Goal: Task Accomplishment & Management: Use online tool/utility

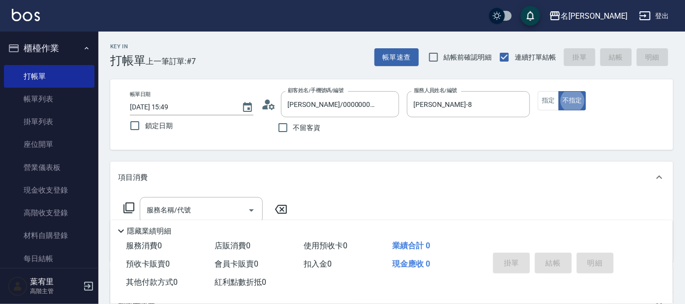
type button "false"
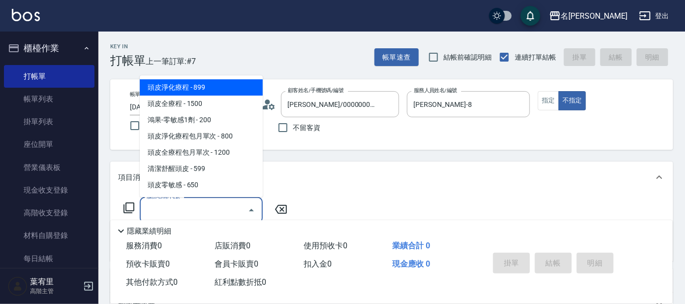
type input "頭皮淨化療程(101)"
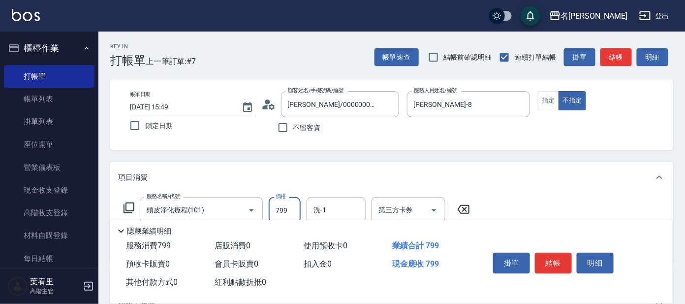
type input "799"
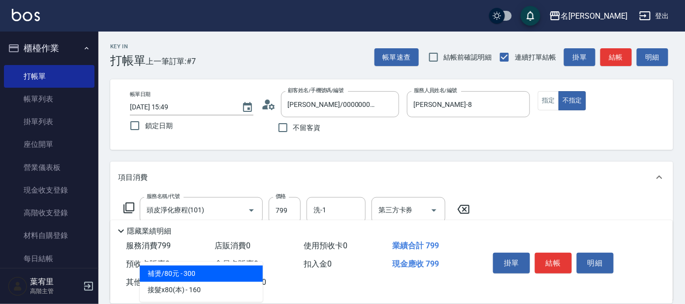
type input "補燙/80元(806)"
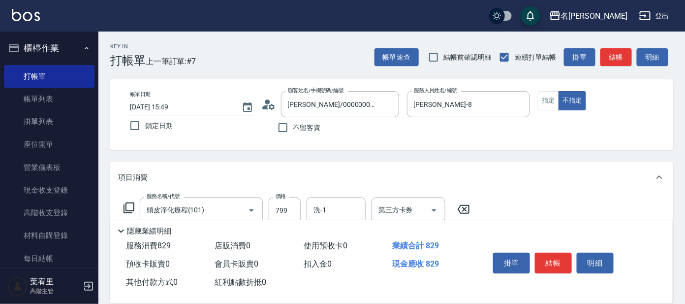
type input "[PERSON_NAME](802)"
type input "[PERSON_NAME]-8"
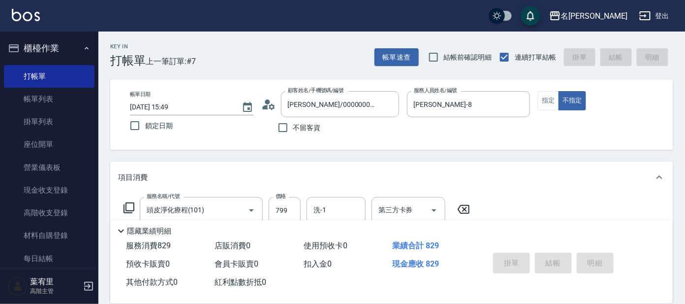
type input "[DATE] 16:40"
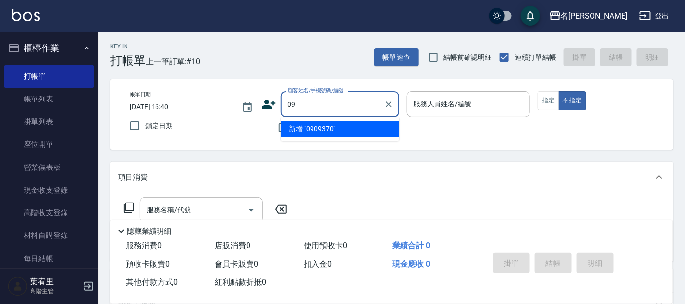
type input "0"
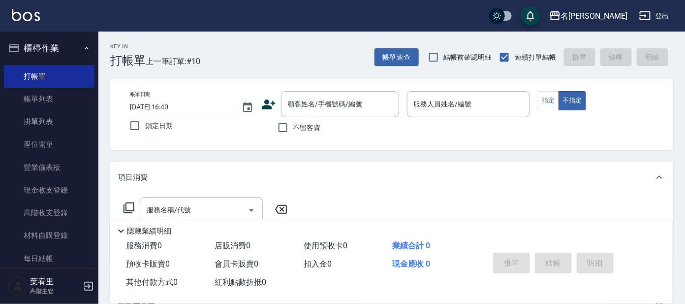
click at [634, 67] on div "帳單速查 結帳前確認明細 連續打單結帳 掛單 結帳 明細" at bounding box center [524, 57] width 299 height 21
click at [265, 103] on icon at bounding box center [268, 104] width 15 height 15
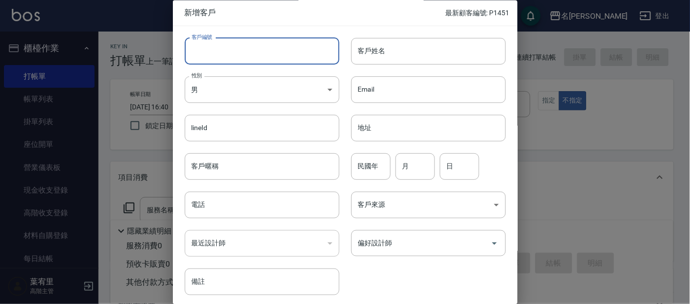
click at [297, 47] on input "客戶編號" at bounding box center [262, 51] width 155 height 27
type input "P1451"
type input "3"
type input "6"
type input "P1452"
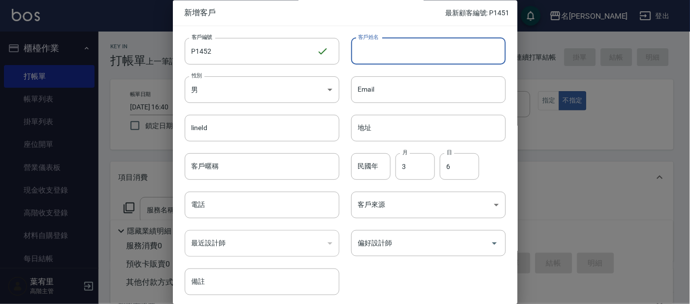
click at [434, 55] on input "客戶姓名" at bounding box center [428, 51] width 155 height 27
type input "倫"
type input "ㄌ"
click at [379, 169] on input "民國年" at bounding box center [370, 166] width 39 height 27
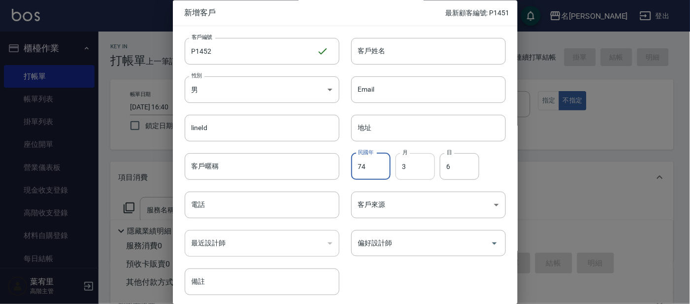
type input "74"
click at [418, 165] on input "3" at bounding box center [414, 166] width 39 height 27
type input "2"
drag, startPoint x: 466, startPoint y: 169, endPoint x: 466, endPoint y: 161, distance: 8.4
click at [466, 169] on input "6" at bounding box center [459, 166] width 39 height 27
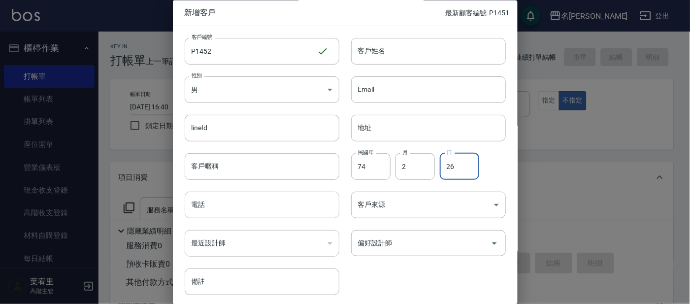
type input "26"
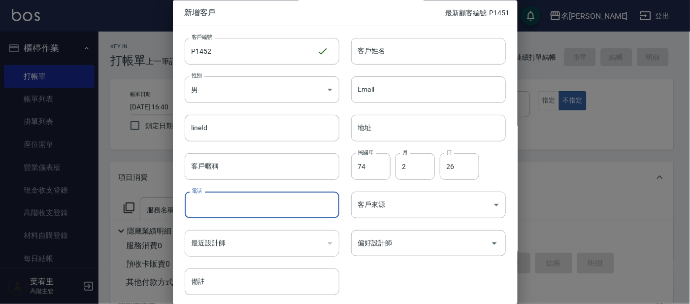
click at [275, 206] on input "電話" at bounding box center [262, 205] width 155 height 27
type input "0935590226"
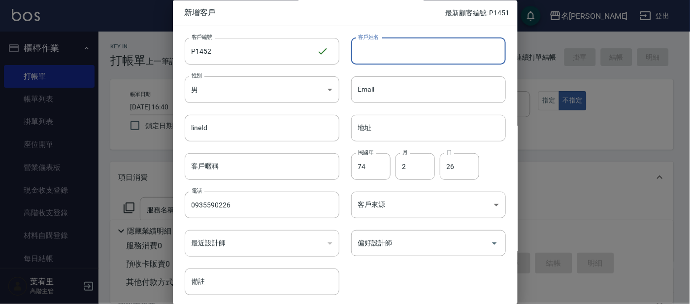
click at [378, 54] on input "客戶姓名" at bounding box center [428, 51] width 155 height 27
type input "林仰釩"
click at [317, 88] on body "名留大龍 登出 櫃檯作業 打帳單 帳單列表 掛單列表 座位開單 營業儀表板 現金收支登錄 高階收支登錄 材料自購登錄 每日結帳 排班表 現場電腦打卡 掃碼打卡…" at bounding box center [345, 240] width 690 height 480
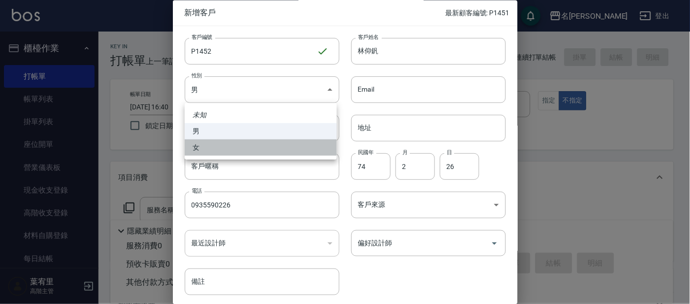
click at [315, 142] on li "女" at bounding box center [261, 147] width 152 height 16
type input "[DEMOGRAPHIC_DATA]"
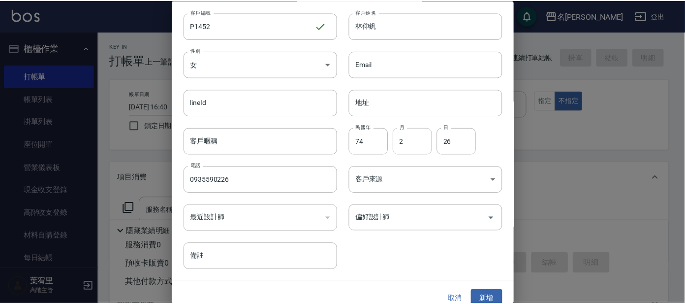
scroll to position [37, 0]
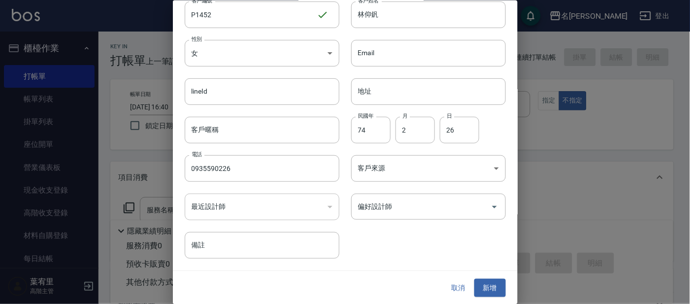
click at [485, 283] on button "新增" at bounding box center [490, 288] width 32 height 18
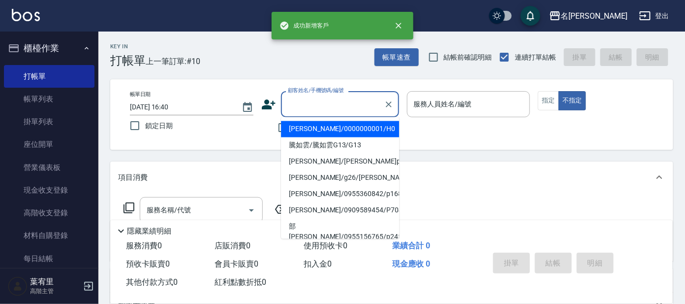
click at [342, 98] on div "顧客姓名/手機號碼/編號 顧客姓名/手機號碼/編號" at bounding box center [340, 104] width 118 height 26
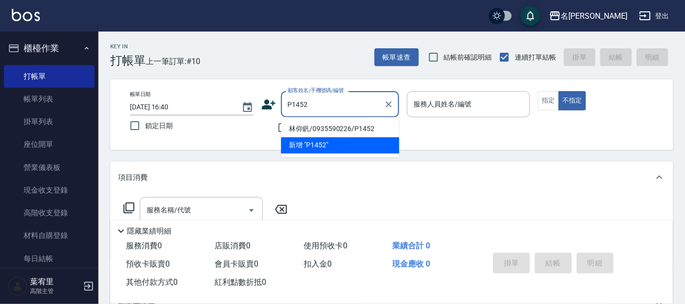
click at [354, 126] on li "林仰釩/0935590226/P1452" at bounding box center [340, 129] width 118 height 16
type input "林仰釩/0935590226/P1452"
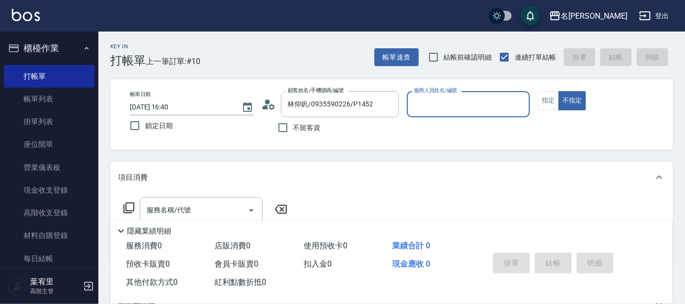
click at [435, 102] on input "服務人員姓名/編號" at bounding box center [469, 104] width 115 height 17
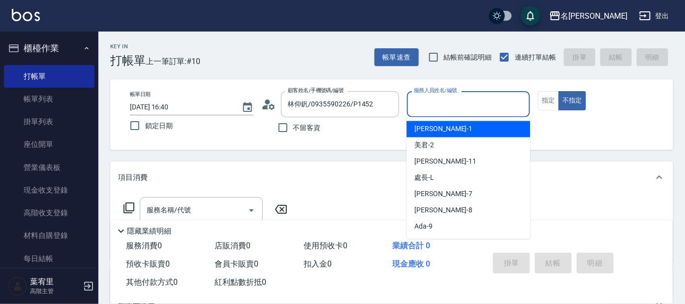
click at [445, 125] on div "[PERSON_NAME] -1" at bounding box center [469, 129] width 124 height 16
type input "宥里-1"
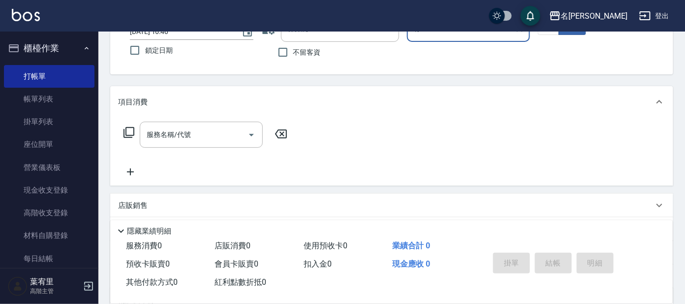
scroll to position [123, 0]
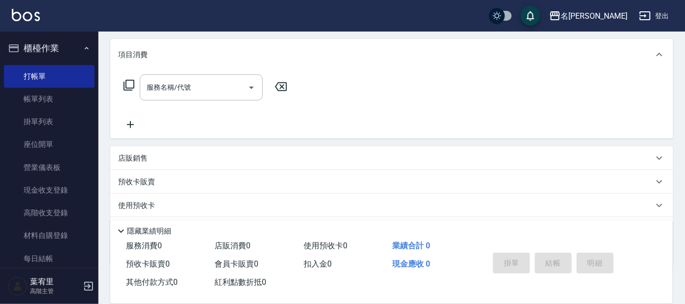
click at [132, 76] on div "服務名稱/代號 服務名稱/代號" at bounding box center [205, 87] width 175 height 26
click at [129, 80] on icon at bounding box center [129, 85] width 11 height 11
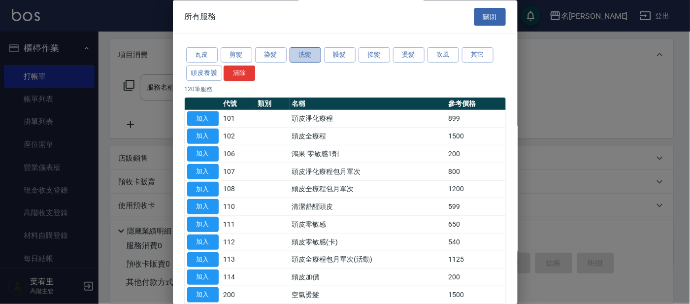
drag, startPoint x: 308, startPoint y: 52, endPoint x: 301, endPoint y: 61, distance: 11.3
click at [308, 51] on button "洗髮" at bounding box center [306, 55] width 32 height 15
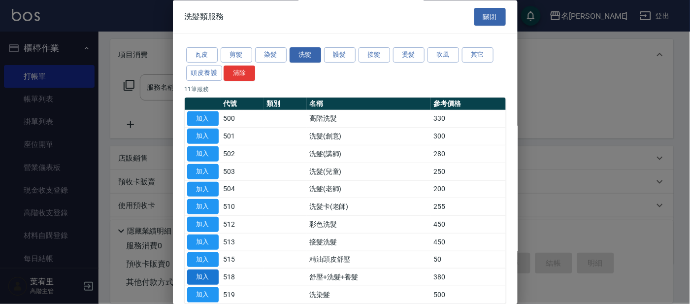
click at [208, 272] on button "加入" at bounding box center [203, 277] width 32 height 15
type input "舒壓+洗髮+養髮(518)"
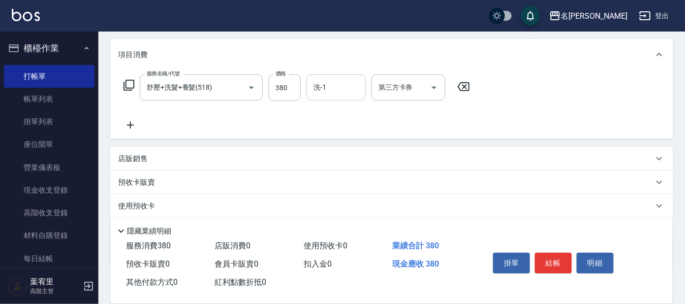
click at [353, 87] on input "洗-1" at bounding box center [336, 87] width 50 height 17
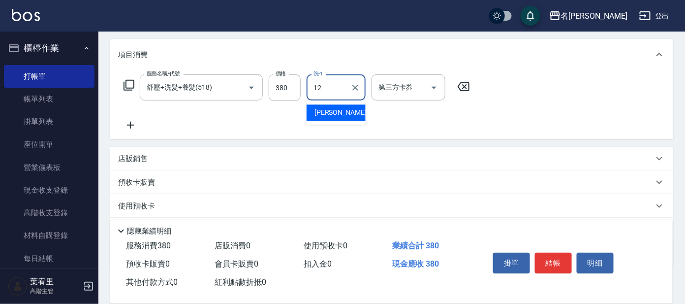
drag, startPoint x: 356, startPoint y: 110, endPoint x: 324, endPoint y: 119, distance: 33.2
click at [355, 110] on div "云潔 -12" at bounding box center [336, 113] width 59 height 16
type input "云潔-12"
click at [134, 83] on icon at bounding box center [129, 85] width 12 height 12
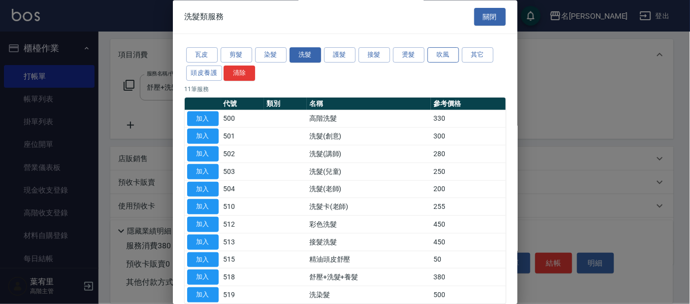
click at [451, 58] on button "吹風" at bounding box center [443, 55] width 32 height 15
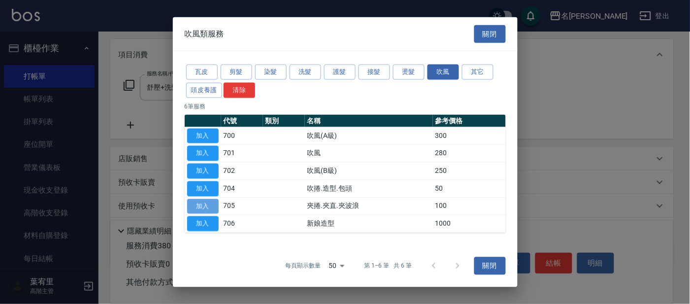
click at [209, 206] on button "加入" at bounding box center [203, 205] width 32 height 15
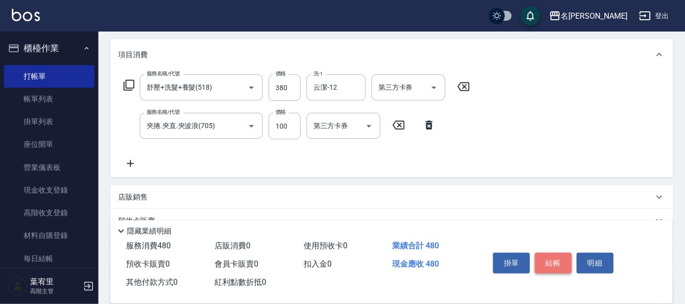
click at [546, 256] on button "結帳" at bounding box center [553, 263] width 37 height 21
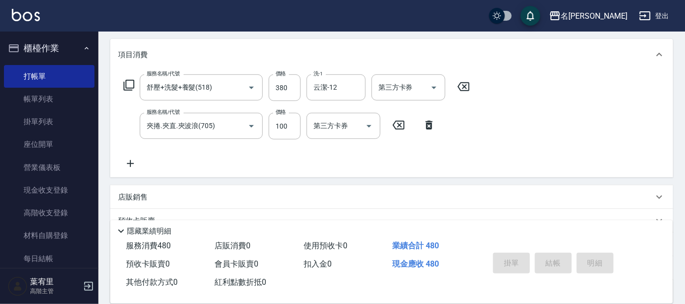
type input "[DATE] 17:22"
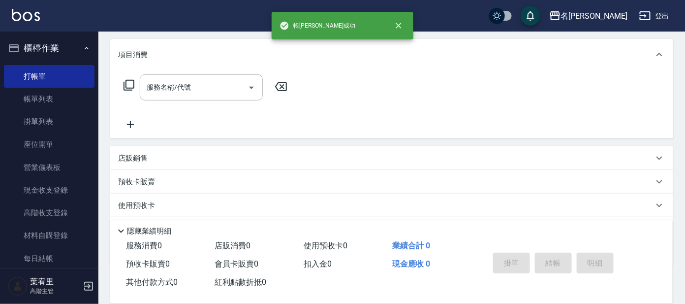
scroll to position [0, 0]
